Goal: Transaction & Acquisition: Book appointment/travel/reservation

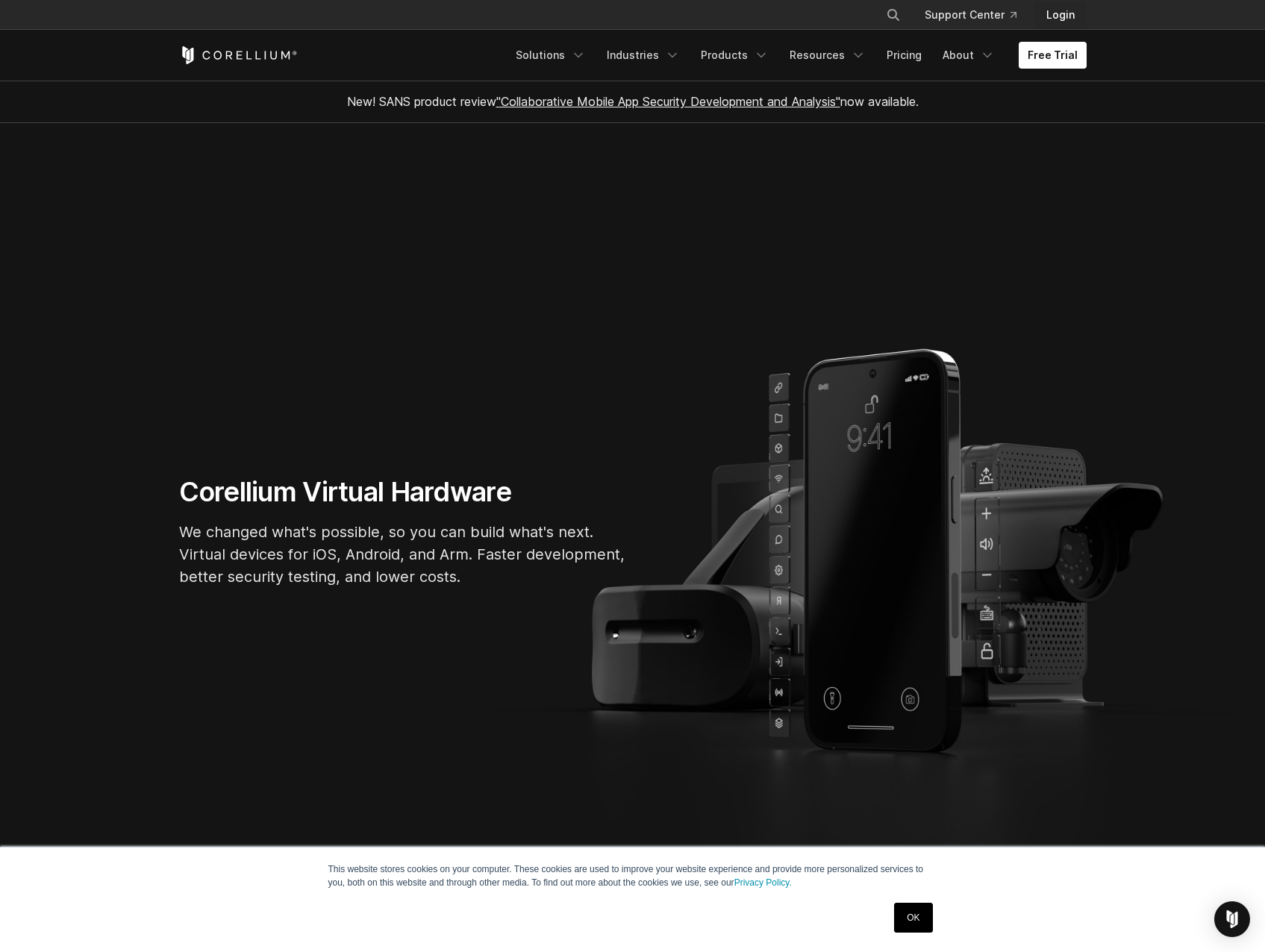
click at [1062, 7] on link "Login" at bounding box center [1060, 15] width 52 height 27
click at [748, 57] on link "Products" at bounding box center [734, 55] width 85 height 27
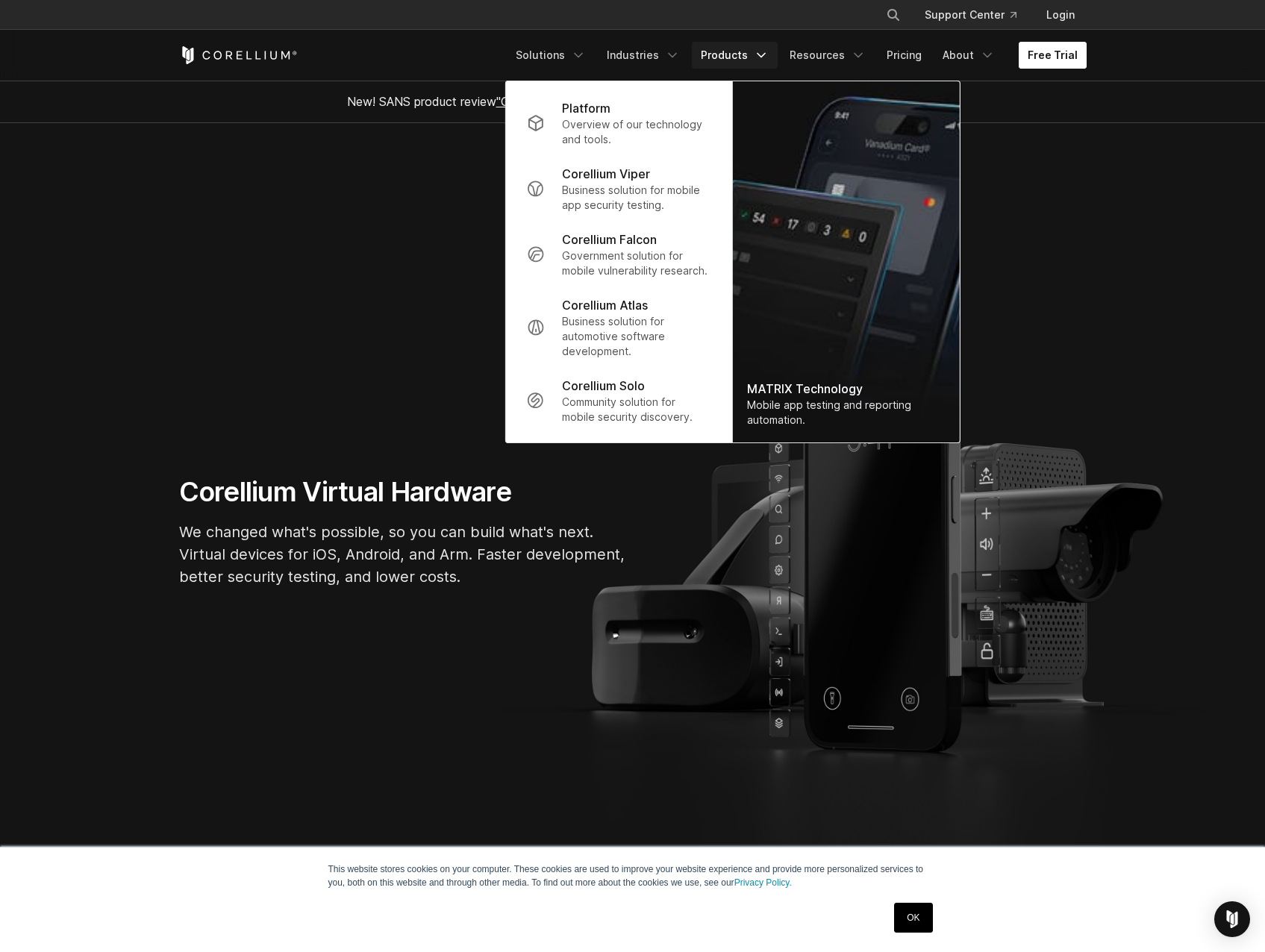
click at [1039, 67] on link "Free Trial" at bounding box center [1052, 55] width 68 height 27
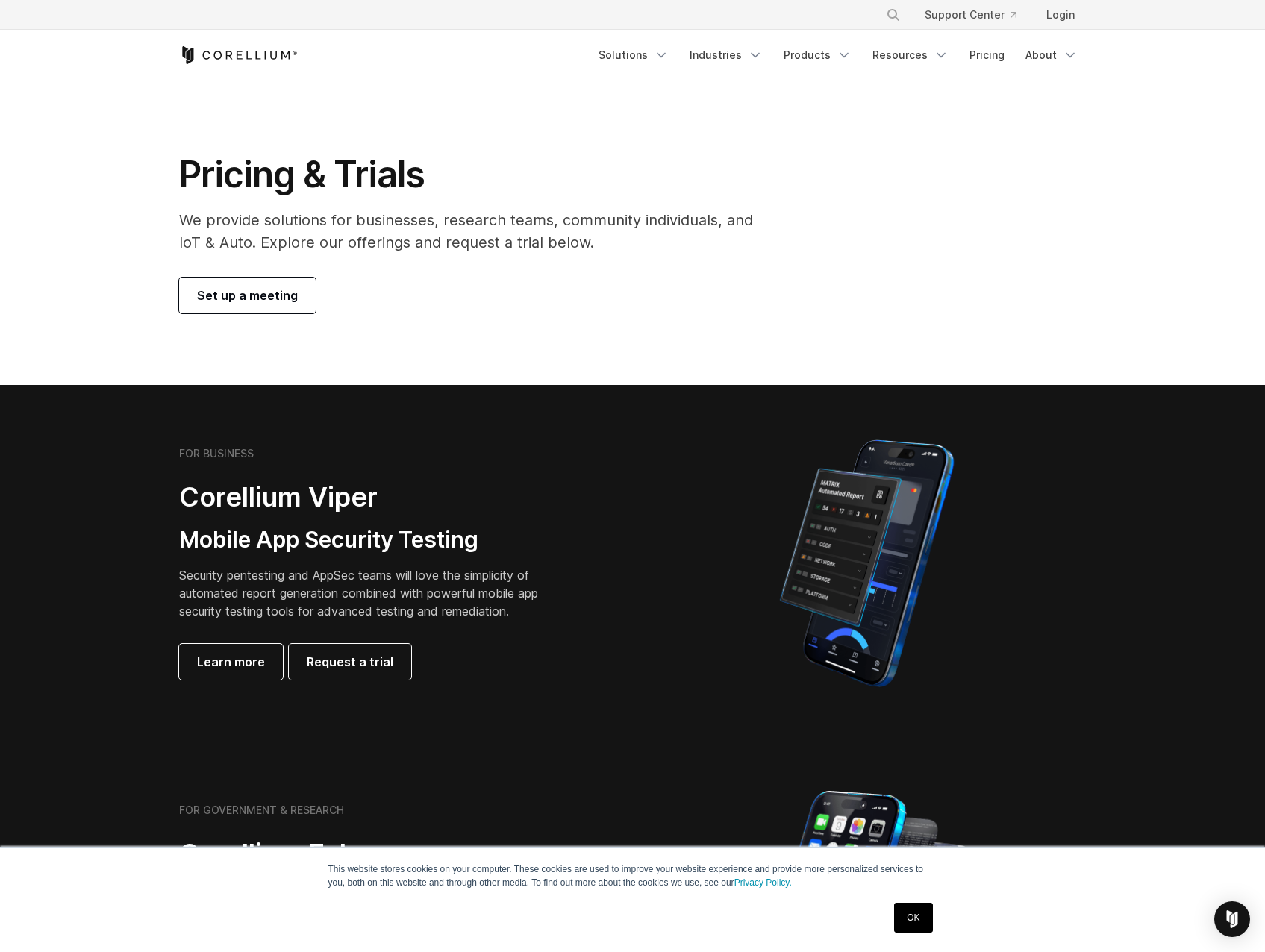
click at [206, 306] on link "Set up a meeting" at bounding box center [247, 295] width 136 height 36
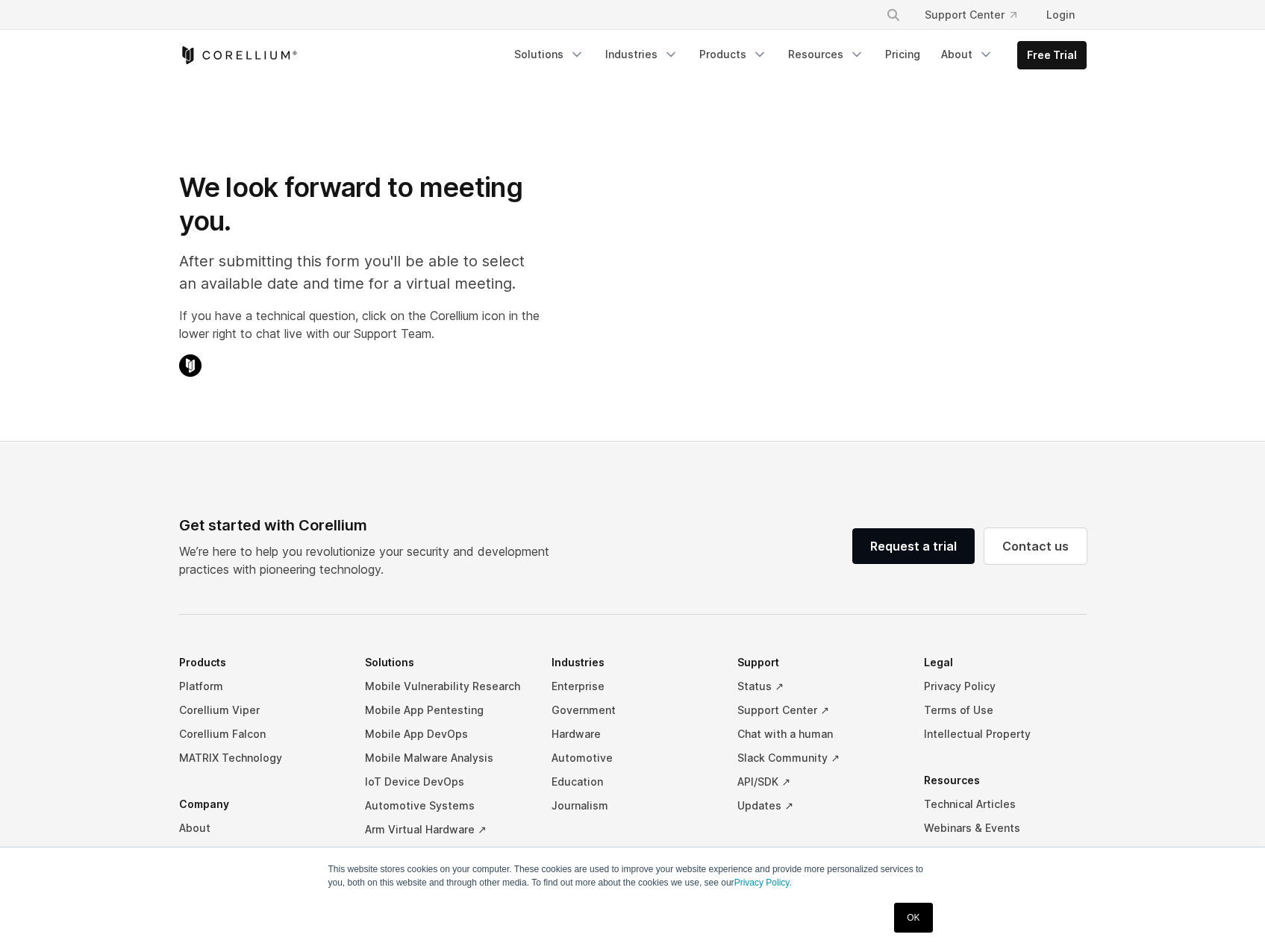
select select "**"
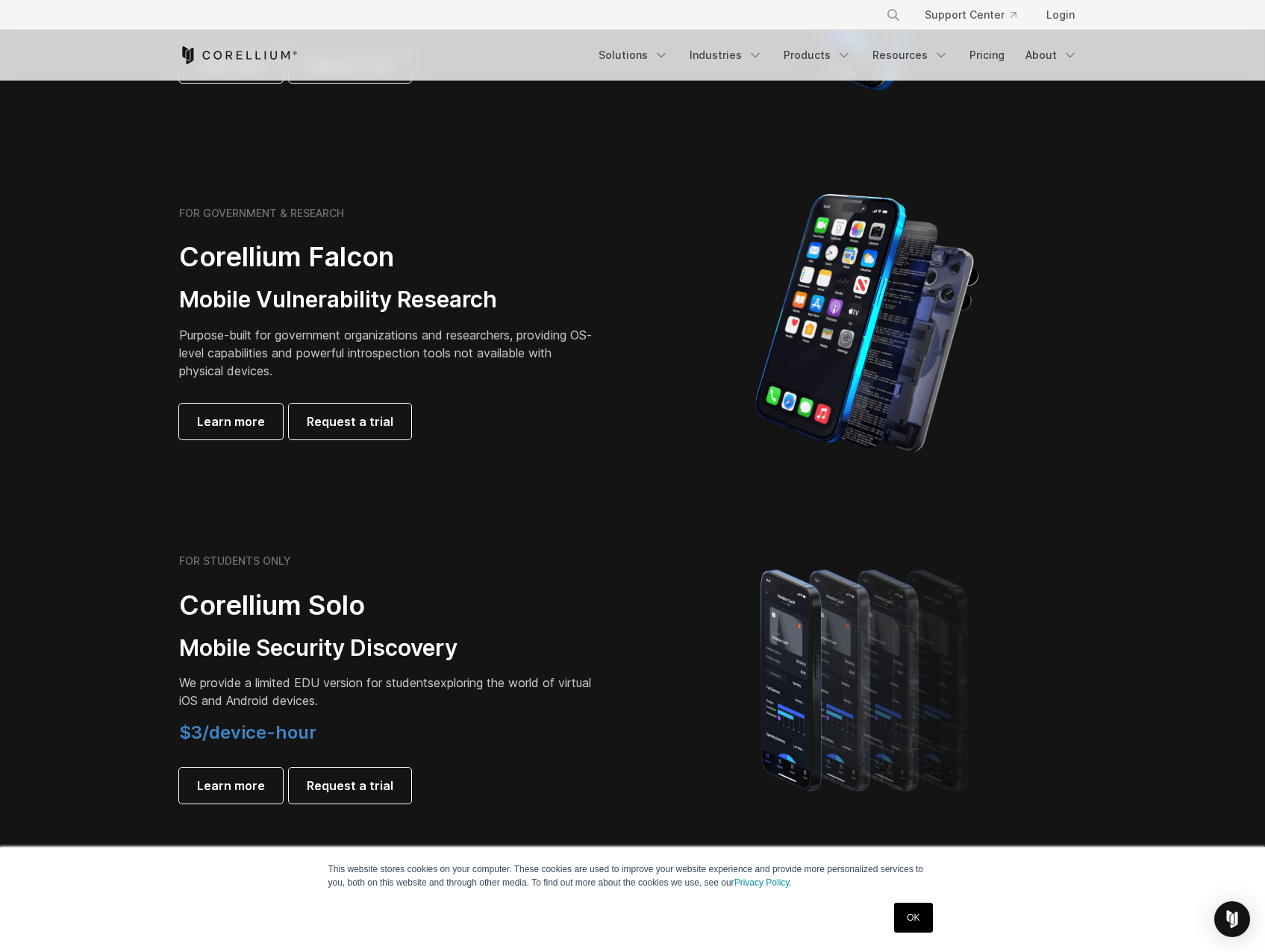
scroll to position [373, 0]
